Goal: Information Seeking & Learning: Find contact information

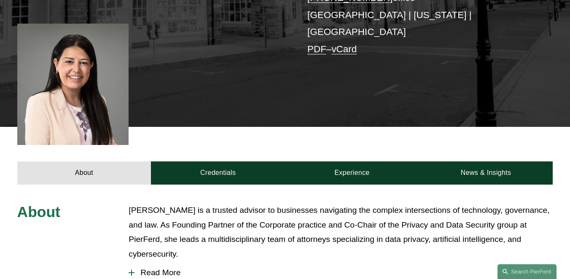
scroll to position [341, 0]
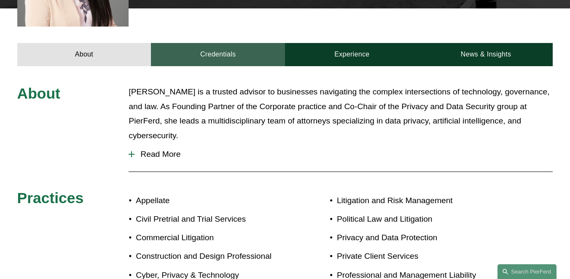
click at [234, 53] on link "Credentials" at bounding box center [218, 54] width 134 height 23
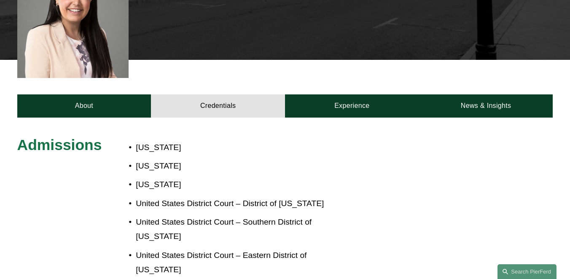
scroll to position [243, 0]
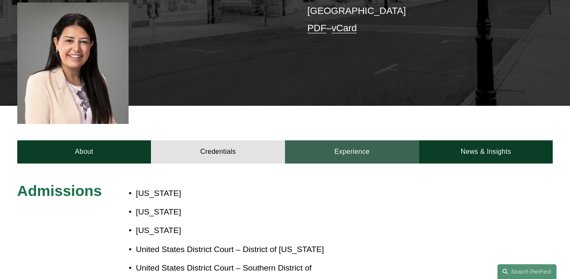
click at [351, 140] on link "Experience" at bounding box center [352, 151] width 134 height 23
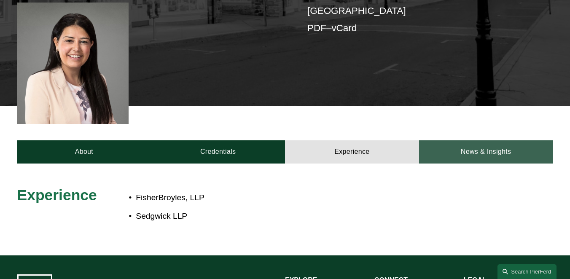
click at [453, 151] on link "News & Insights" at bounding box center [486, 151] width 134 height 23
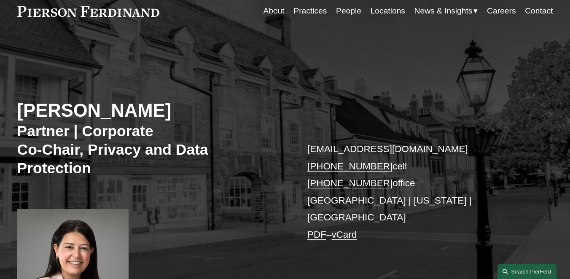
scroll to position [0, 0]
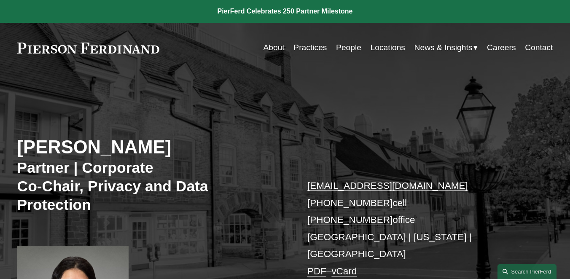
click at [497, 53] on link "Careers" at bounding box center [501, 48] width 29 height 16
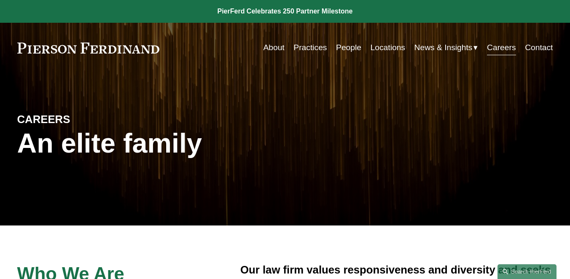
click at [349, 49] on link "People" at bounding box center [348, 48] width 25 height 16
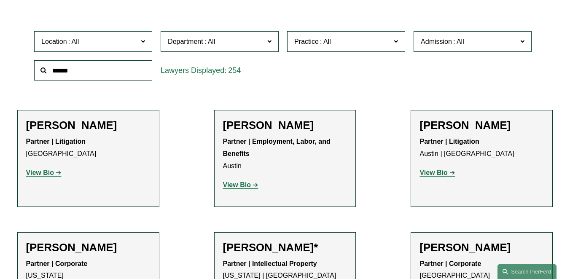
scroll to position [238, 0]
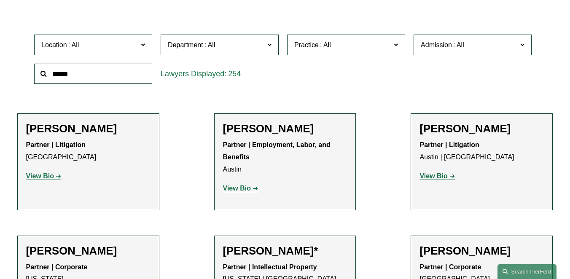
click at [105, 46] on span "Location" at bounding box center [89, 44] width 97 height 11
click at [0, 0] on link "Philadelphia" at bounding box center [0, 0] width 0 height 0
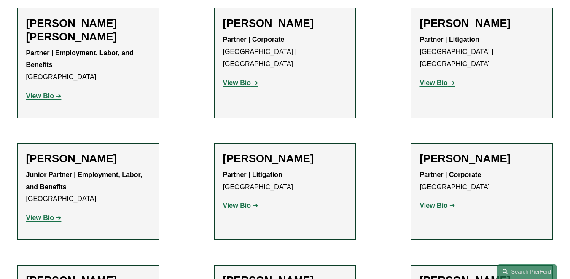
scroll to position [348, 0]
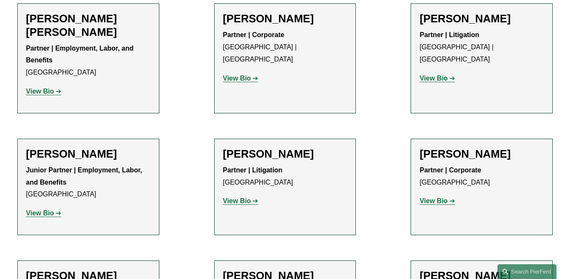
click at [438, 75] on strong "View Bio" at bounding box center [434, 78] width 28 height 7
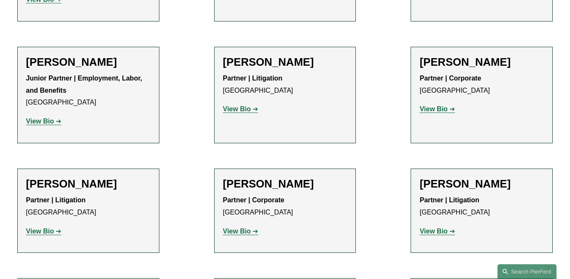
scroll to position [445, 0]
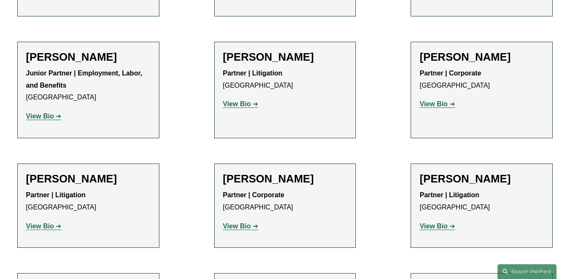
click at [55, 117] on link "View Bio" at bounding box center [43, 116] width 35 height 7
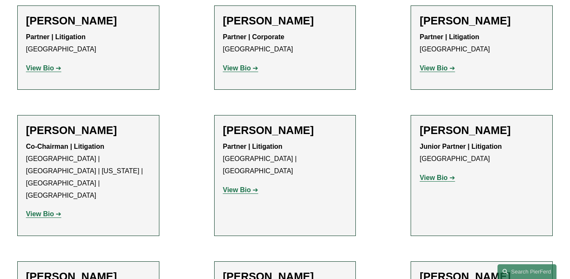
scroll to position [604, 0]
click at [444, 178] on strong "View Bio" at bounding box center [434, 177] width 28 height 7
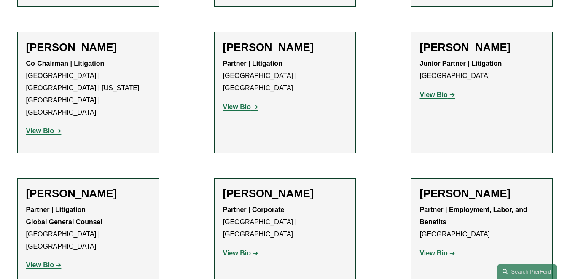
scroll to position [727, 0]
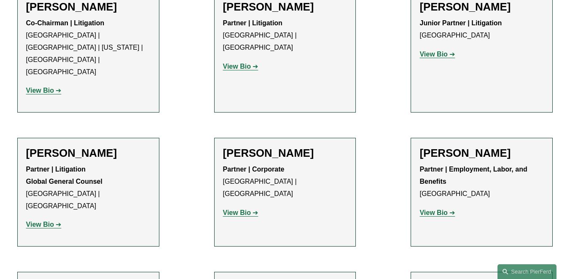
click at [49, 221] on strong "View Bio" at bounding box center [40, 224] width 28 height 7
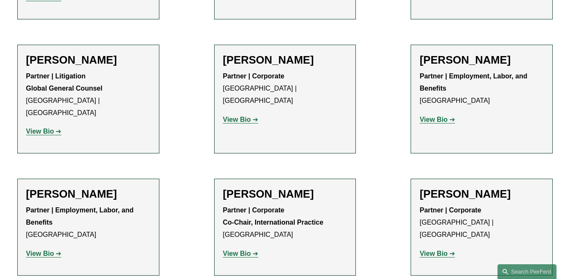
scroll to position [821, 0]
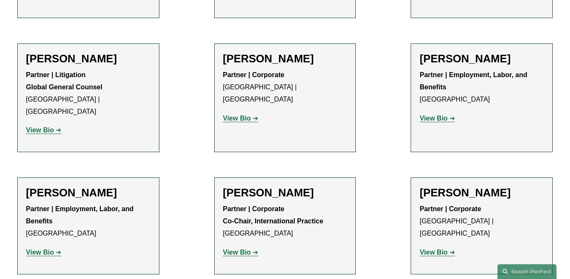
click at [431, 249] on strong "View Bio" at bounding box center [434, 252] width 28 height 7
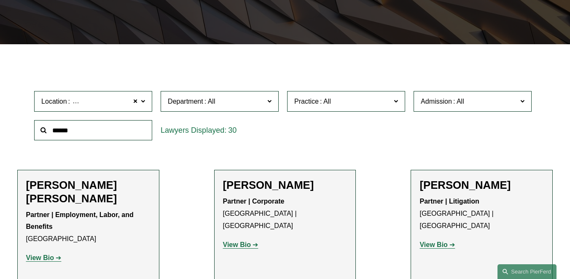
scroll to position [209, 0]
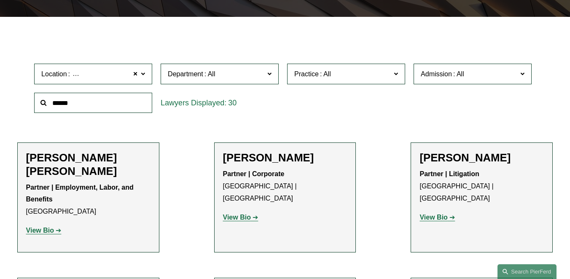
click at [230, 76] on span "Department" at bounding box center [216, 73] width 97 height 11
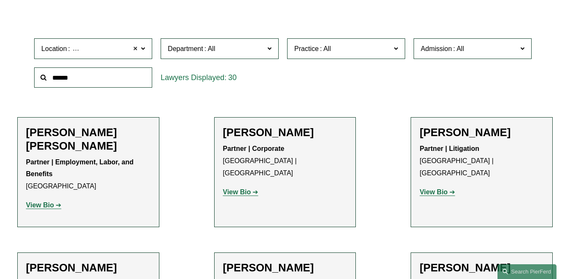
click at [136, 47] on span at bounding box center [135, 48] width 5 height 11
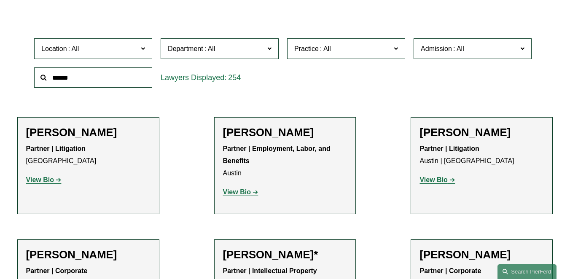
click at [337, 53] on span "Practice" at bounding box center [342, 48] width 97 height 11
click at [332, 52] on span at bounding box center [325, 48] width 13 height 7
click at [484, 70] on div "Location All Atlanta Austin Boston Charlotte Chicago Cincinnati Cleveland Colum…" at bounding box center [285, 63] width 510 height 58
click at [484, 59] on div "Admission All Arizona California Colorado Connecticut Delaware Denmark District…" at bounding box center [473, 48] width 127 height 29
click at [484, 54] on label "Admission" at bounding box center [473, 48] width 118 height 21
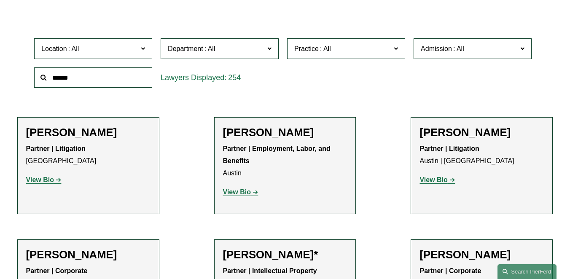
scroll to position [547, 0]
click at [0, 0] on link "[US_STATE]" at bounding box center [0, 0] width 0 height 0
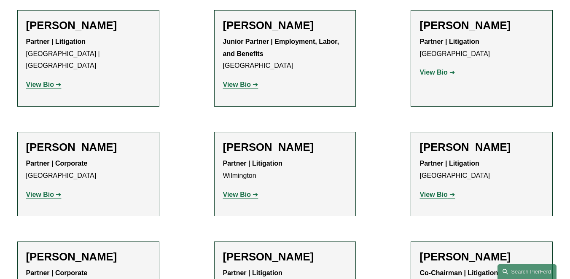
scroll to position [478, 0]
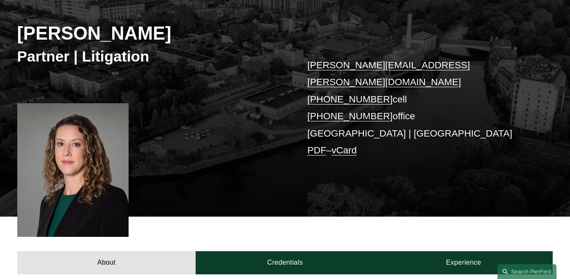
scroll to position [208, 0]
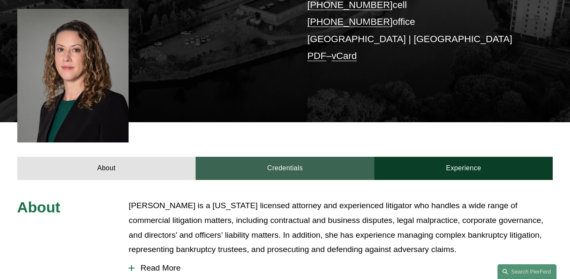
click at [318, 159] on link "Credentials" at bounding box center [285, 168] width 179 height 23
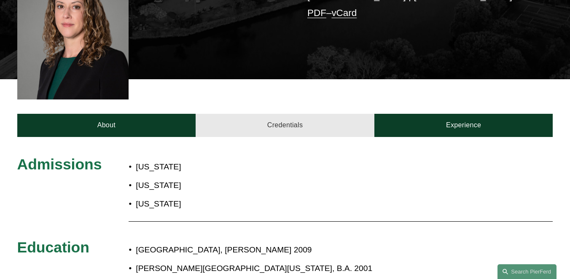
scroll to position [275, 0]
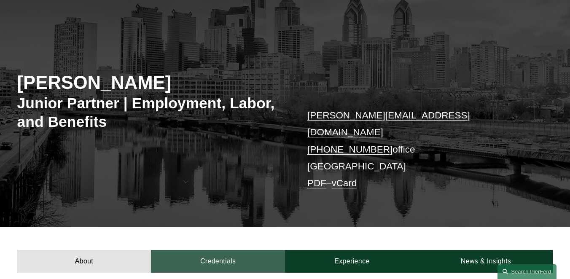
click at [254, 253] on link "Credentials" at bounding box center [218, 261] width 134 height 23
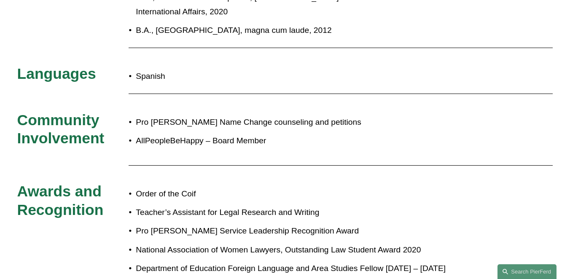
scroll to position [450, 0]
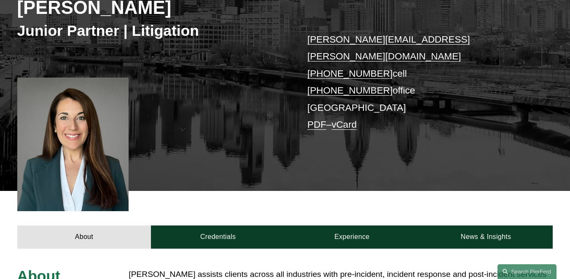
scroll to position [140, 0]
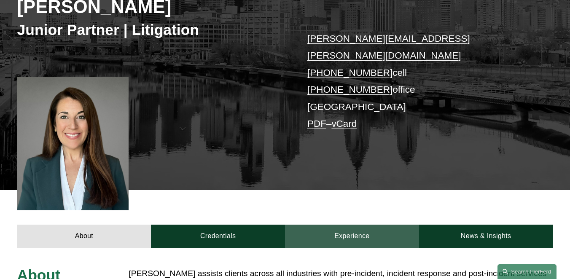
click at [291, 225] on link "Experience" at bounding box center [352, 236] width 134 height 23
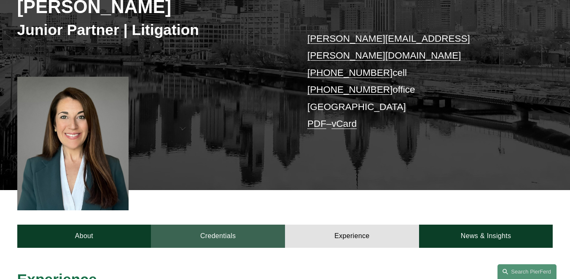
click at [267, 225] on link "Credentials" at bounding box center [218, 236] width 134 height 23
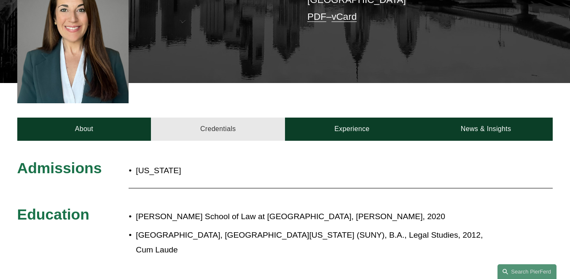
scroll to position [310, 0]
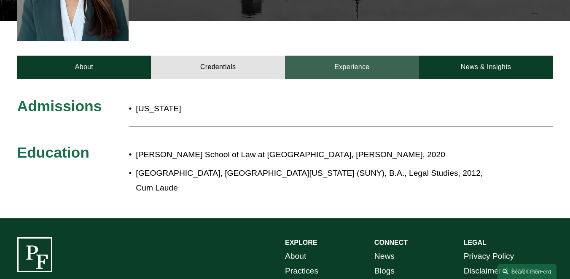
click at [348, 56] on link "Experience" at bounding box center [352, 67] width 134 height 23
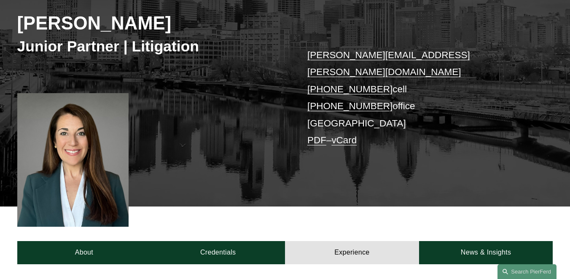
scroll to position [75, 0]
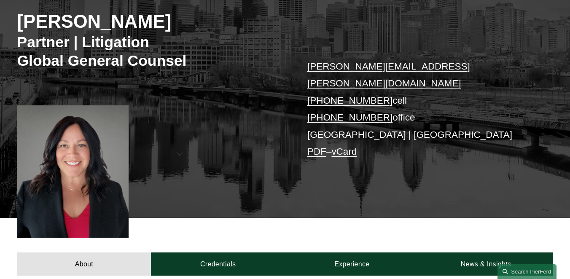
scroll to position [164, 0]
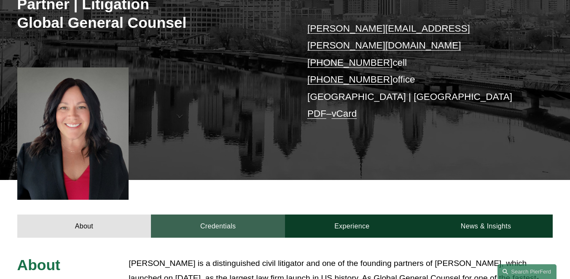
click at [252, 215] on link "Credentials" at bounding box center [218, 226] width 134 height 23
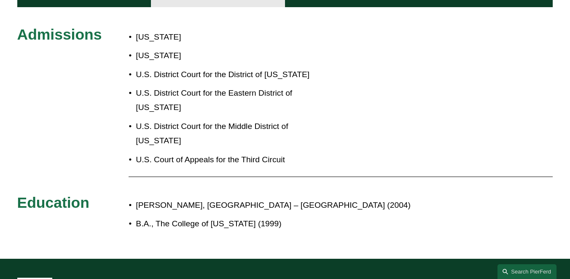
scroll to position [397, 0]
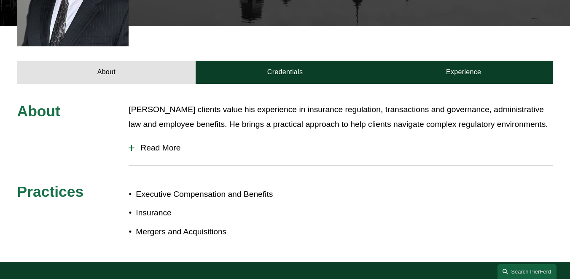
scroll to position [344, 0]
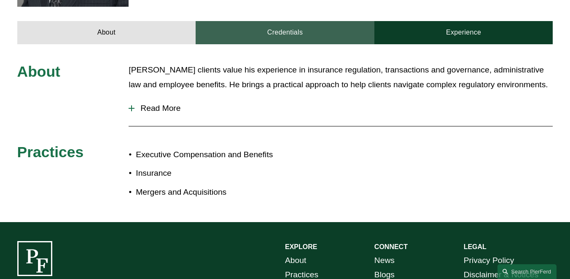
click at [303, 22] on link "Credentials" at bounding box center [285, 32] width 179 height 23
